Goal: Task Accomplishment & Management: Use online tool/utility

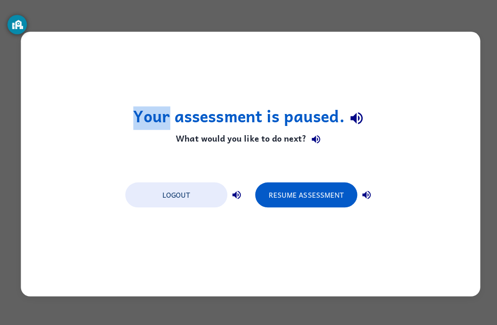
click at [334, 187] on button "Resume Assessment" at bounding box center [303, 193] width 101 height 25
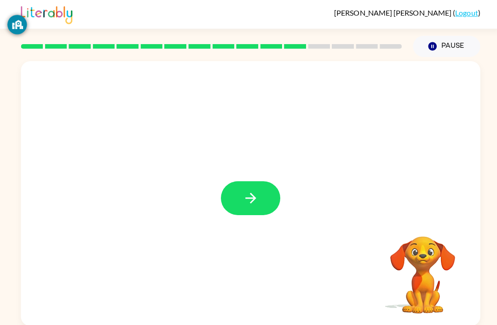
click at [225, 190] on button "button" at bounding box center [248, 197] width 59 height 34
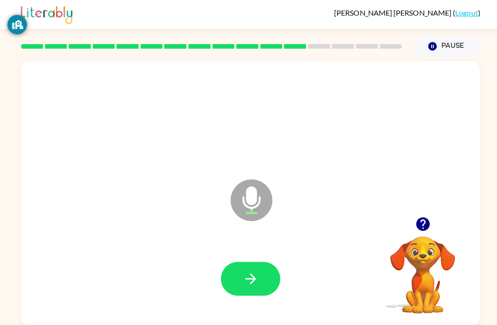
click at [263, 274] on button "button" at bounding box center [248, 277] width 59 height 34
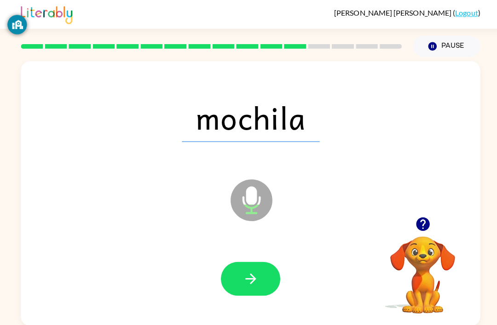
click at [250, 282] on icon "button" at bounding box center [248, 276] width 11 height 11
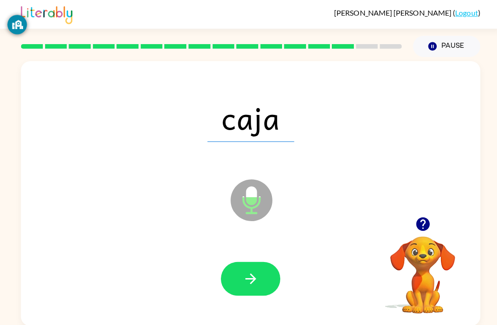
click at [250, 276] on icon "button" at bounding box center [248, 276] width 16 height 16
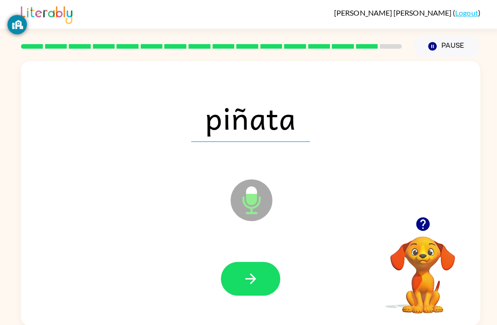
click at [245, 276] on icon "button" at bounding box center [248, 276] width 16 height 16
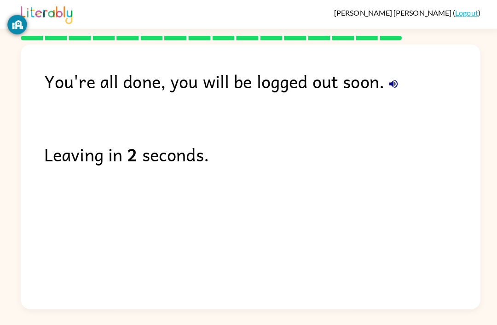
click at [387, 78] on icon "button" at bounding box center [389, 83] width 11 height 11
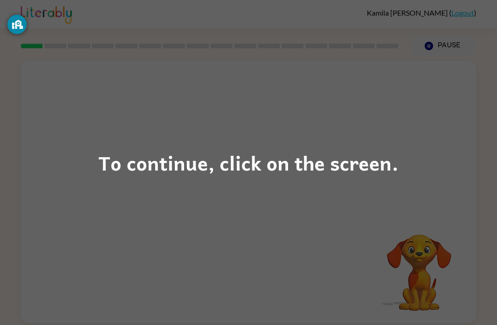
click at [243, 153] on div "To continue, click on the screen." at bounding box center [248, 162] width 300 height 31
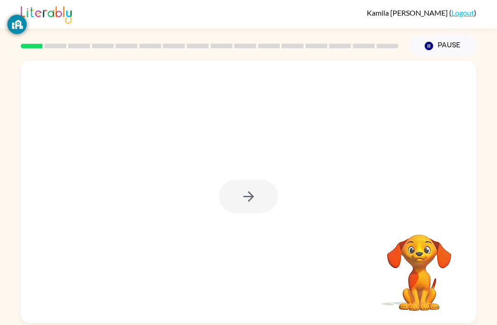
click at [254, 194] on div at bounding box center [248, 197] width 59 height 34
click at [247, 195] on icon "button" at bounding box center [248, 197] width 16 height 16
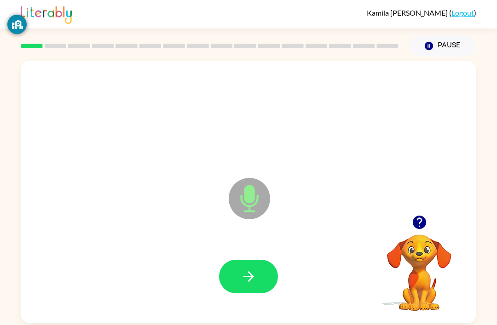
click at [253, 275] on icon "button" at bounding box center [248, 276] width 16 height 16
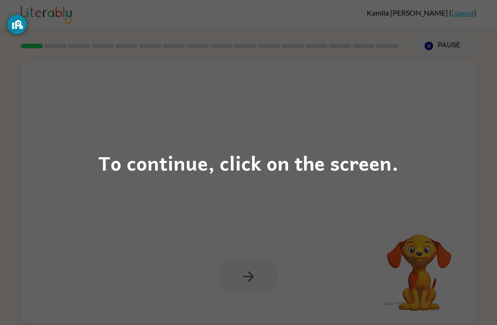
click at [247, 176] on div "To continue, click on the screen." at bounding box center [248, 162] width 300 height 31
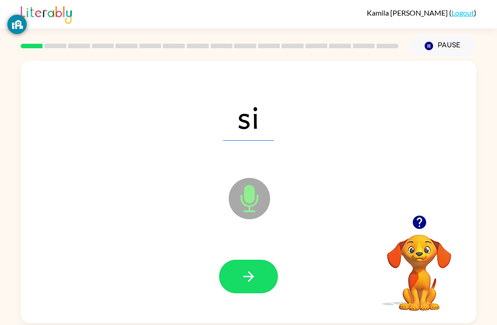
click at [253, 283] on icon "button" at bounding box center [248, 276] width 16 height 16
click at [251, 282] on icon "button" at bounding box center [248, 276] width 16 height 16
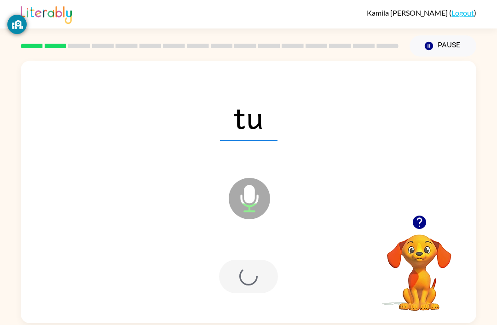
click at [250, 282] on div at bounding box center [248, 277] width 59 height 34
click at [255, 276] on div at bounding box center [248, 277] width 59 height 34
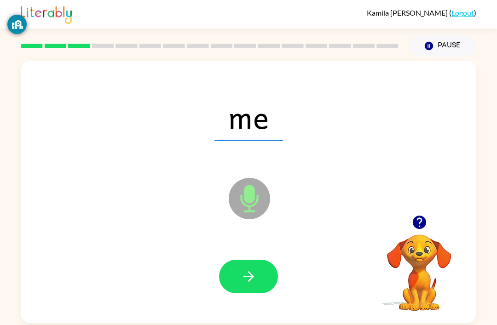
click at [250, 283] on icon "button" at bounding box center [248, 276] width 16 height 16
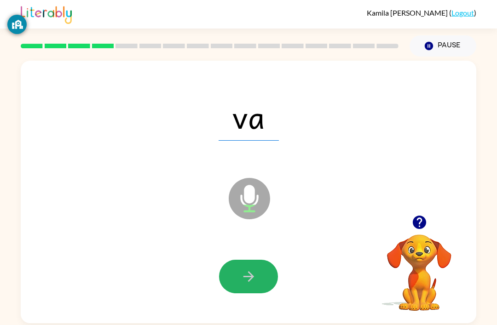
click at [254, 274] on icon "button" at bounding box center [248, 276] width 16 height 16
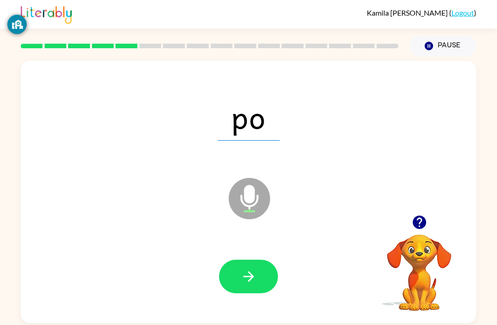
click at [247, 293] on button "button" at bounding box center [248, 277] width 59 height 34
click at [250, 270] on icon "button" at bounding box center [248, 276] width 16 height 16
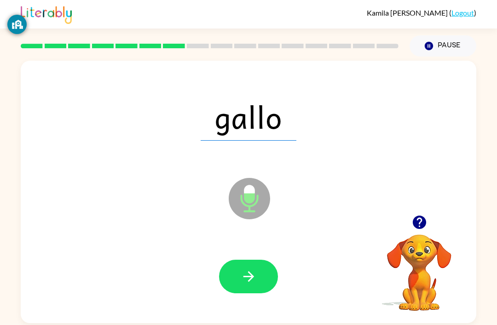
click at [259, 281] on button "button" at bounding box center [248, 277] width 59 height 34
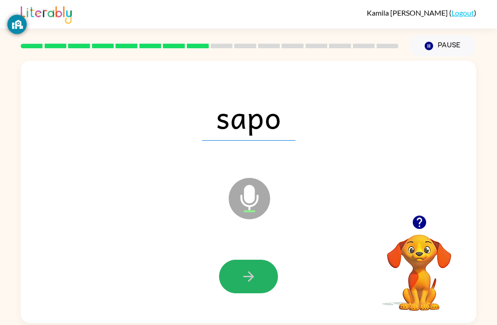
click at [246, 281] on icon "button" at bounding box center [248, 276] width 16 height 16
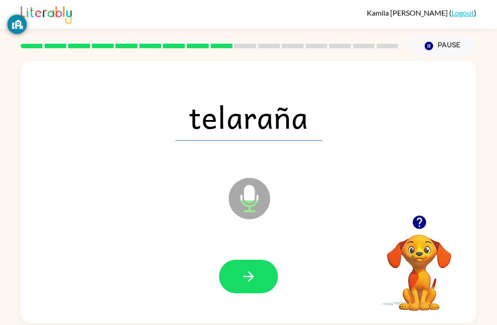
click at [261, 267] on button "button" at bounding box center [248, 277] width 59 height 34
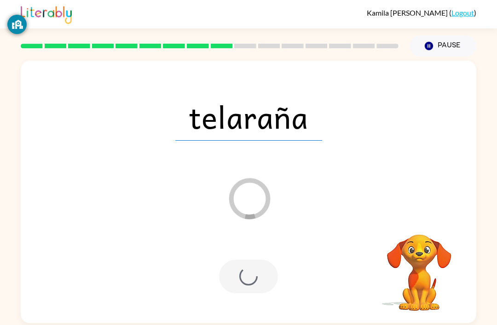
click at [253, 279] on div at bounding box center [248, 277] width 59 height 34
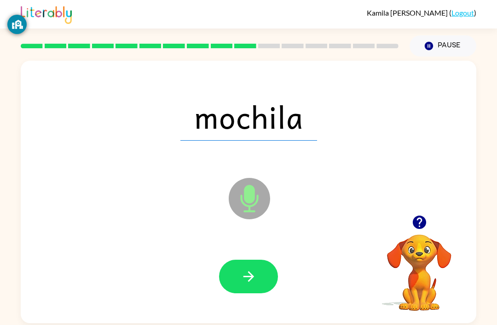
click at [244, 277] on icon "button" at bounding box center [248, 276] width 16 height 16
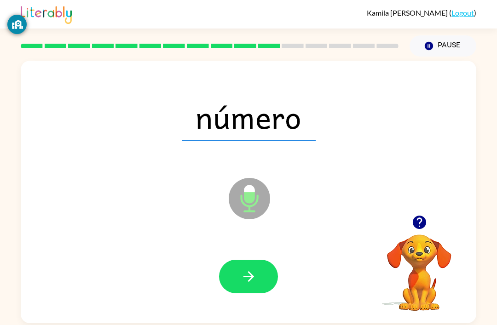
click at [257, 276] on button "button" at bounding box center [248, 277] width 59 height 34
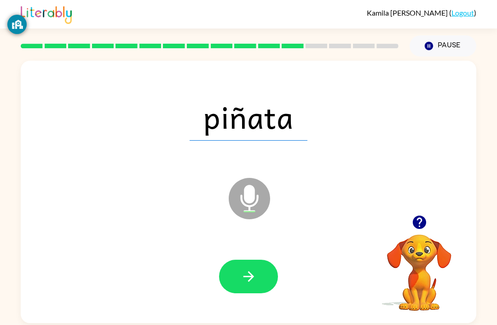
click at [244, 284] on icon "button" at bounding box center [248, 276] width 16 height 16
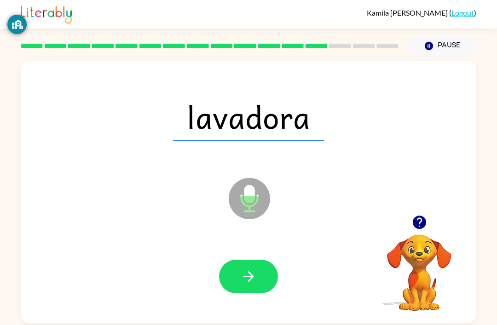
click at [257, 273] on button "button" at bounding box center [248, 277] width 59 height 34
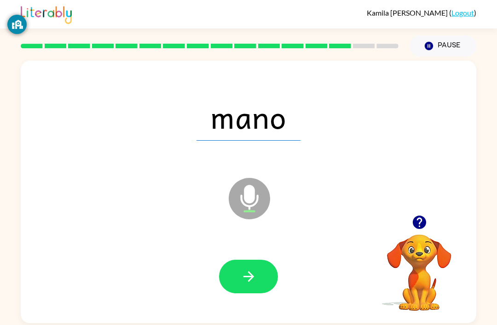
click at [257, 285] on button "button" at bounding box center [248, 277] width 59 height 34
click at [250, 279] on icon "button" at bounding box center [248, 276] width 16 height 16
